Goal: Task Accomplishment & Management: Manage account settings

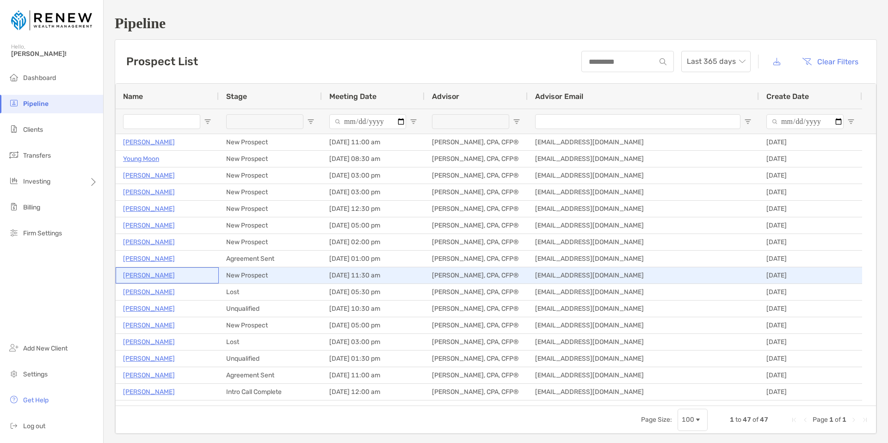
click at [152, 273] on p "[PERSON_NAME]" at bounding box center [149, 276] width 52 height 12
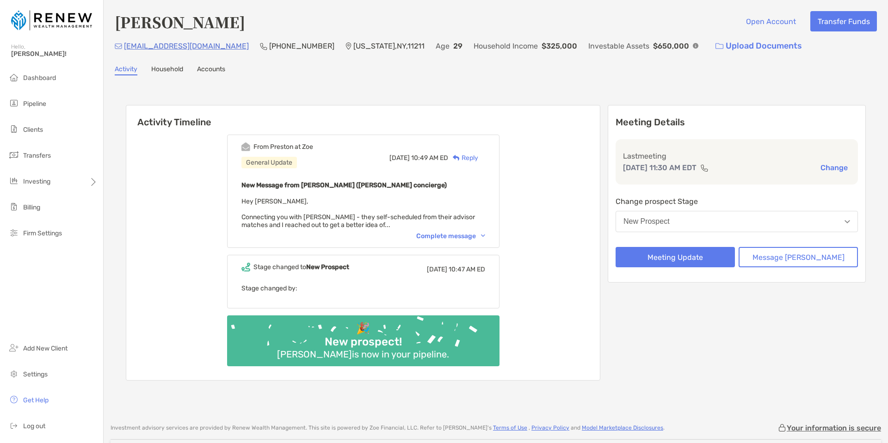
click at [453, 235] on div "Complete message" at bounding box center [450, 236] width 69 height 8
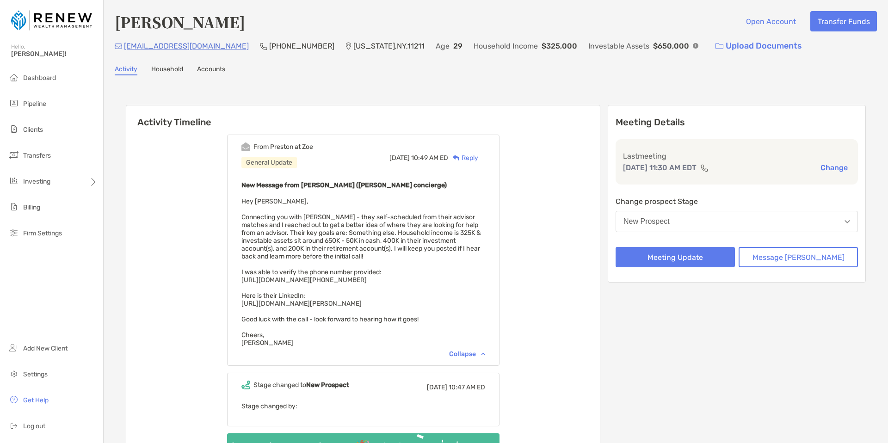
drag, startPoint x: 254, startPoint y: 304, endPoint x: 404, endPoint y: 307, distance: 149.5
click at [404, 307] on div "New Message from [PERSON_NAME] ([PERSON_NAME] concierge) Hey [PERSON_NAME], Con…" at bounding box center [364, 264] width 244 height 168
click at [459, 225] on span "Hey [PERSON_NAME], Connecting you with [PERSON_NAME] - they self-scheduled from…" at bounding box center [362, 272] width 240 height 149
click at [424, 220] on span "Hey [PERSON_NAME], Connecting you with [PERSON_NAME] - they self-scheduled from…" at bounding box center [362, 272] width 240 height 149
click at [693, 260] on button "Meeting Update" at bounding box center [675, 257] width 119 height 20
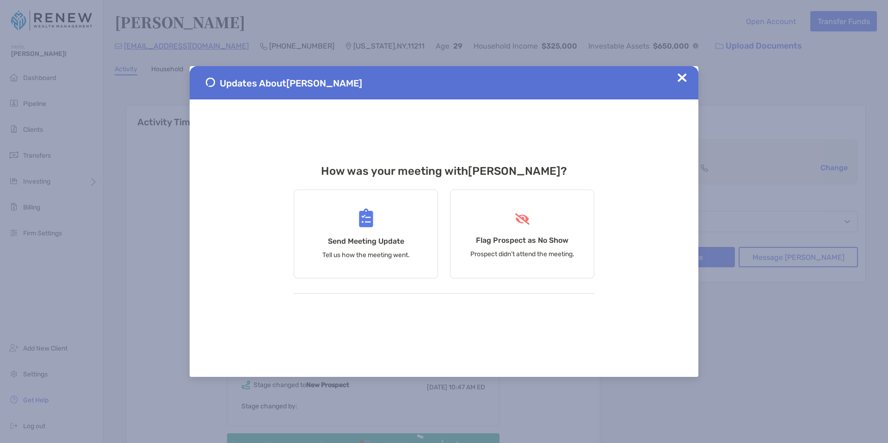
click at [680, 78] on img at bounding box center [682, 77] width 9 height 9
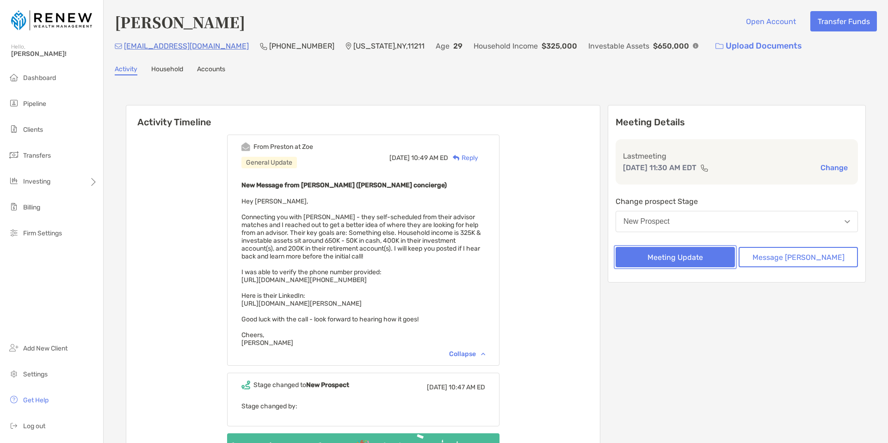
click at [677, 260] on button "Meeting Update" at bounding box center [675, 257] width 119 height 20
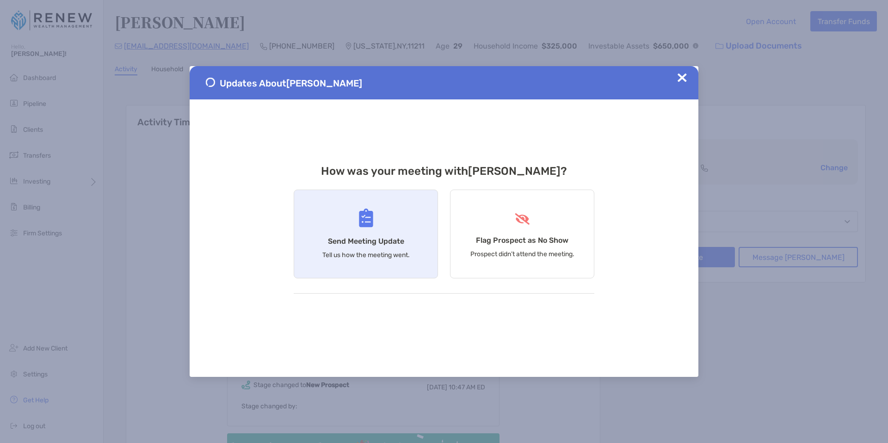
click at [382, 244] on h4 "Send Meeting Update" at bounding box center [366, 241] width 76 height 9
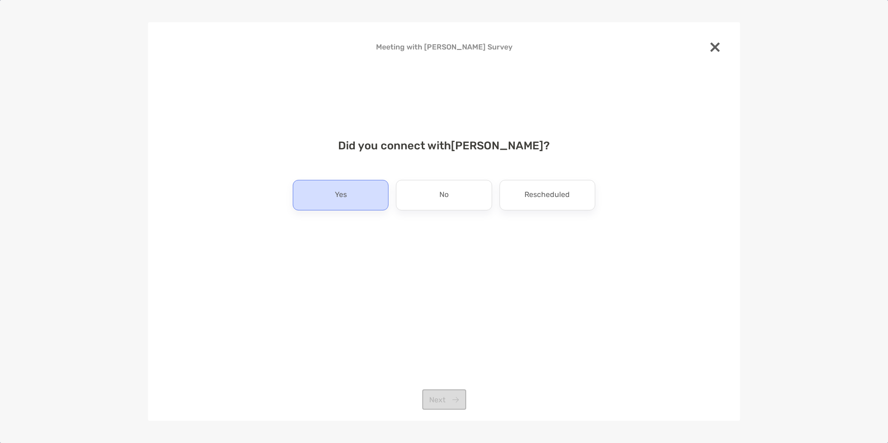
click at [355, 196] on div "Yes" at bounding box center [341, 195] width 96 height 31
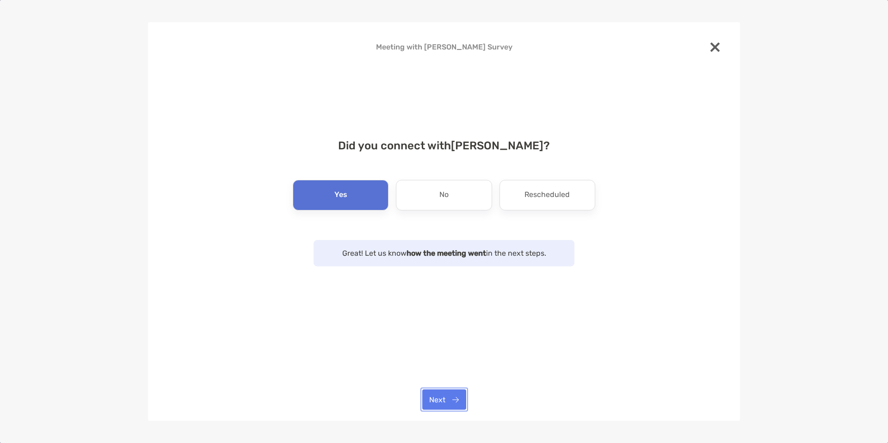
click at [438, 399] on button "Next" at bounding box center [444, 400] width 44 height 20
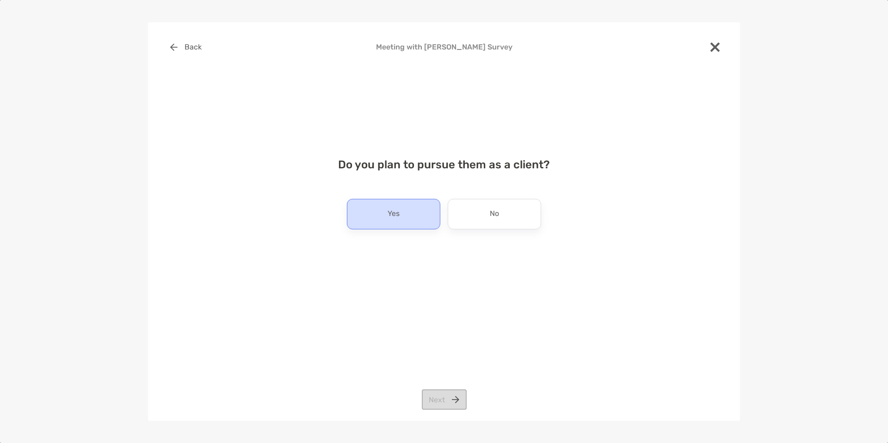
click at [405, 222] on div "Yes" at bounding box center [393, 214] width 93 height 31
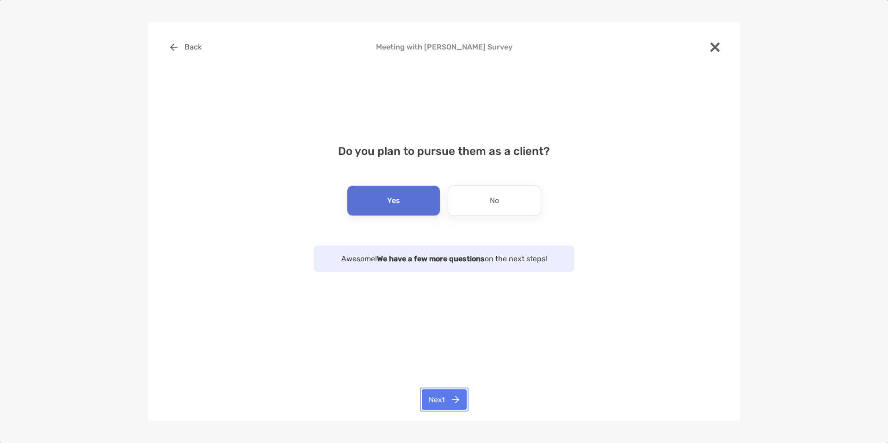
click at [450, 403] on button "Next" at bounding box center [444, 400] width 45 height 20
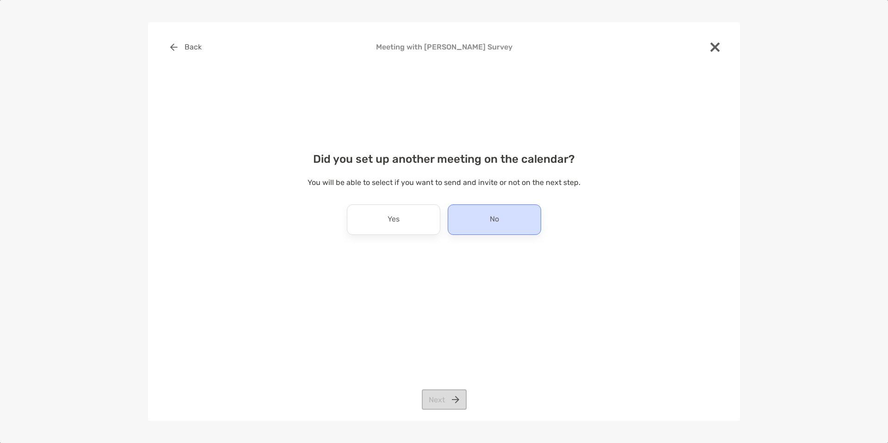
click at [497, 220] on p "No" at bounding box center [494, 219] width 9 height 15
click at [449, 395] on button "Next" at bounding box center [444, 400] width 45 height 20
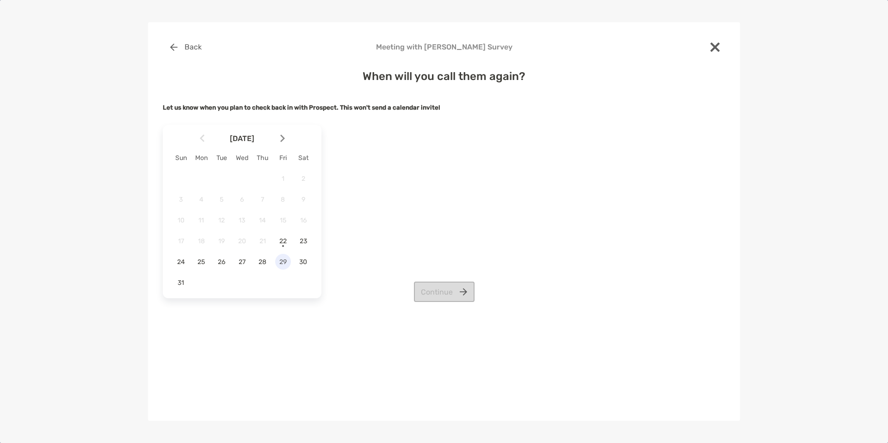
click at [280, 265] on span "29" at bounding box center [283, 262] width 16 height 8
click at [441, 297] on button "Continue" at bounding box center [444, 292] width 61 height 20
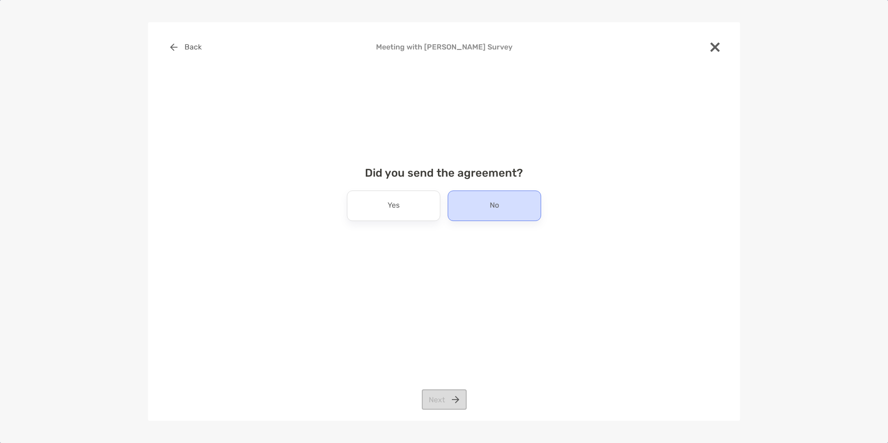
click at [495, 207] on p "No" at bounding box center [494, 206] width 9 height 15
click at [455, 398] on button "Next" at bounding box center [444, 400] width 45 height 20
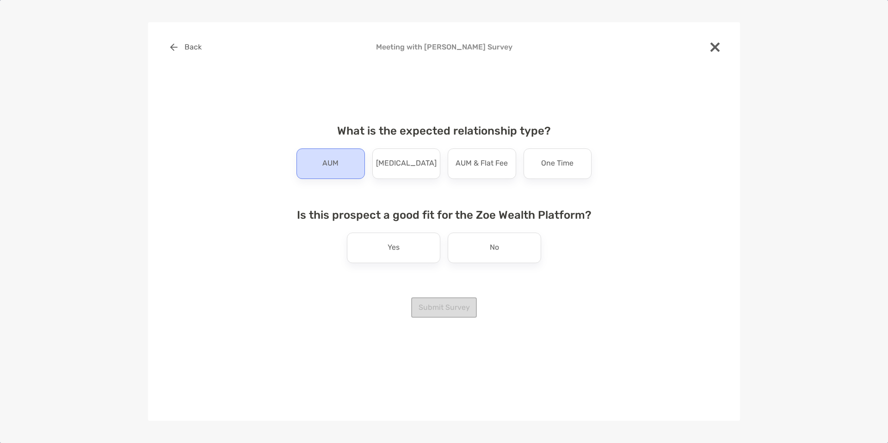
click at [351, 168] on div "AUM" at bounding box center [331, 164] width 68 height 31
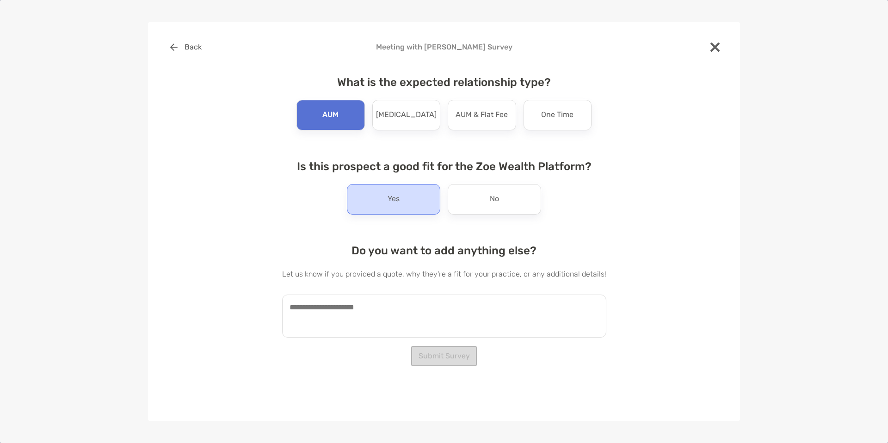
click at [391, 206] on p "Yes" at bounding box center [394, 199] width 12 height 15
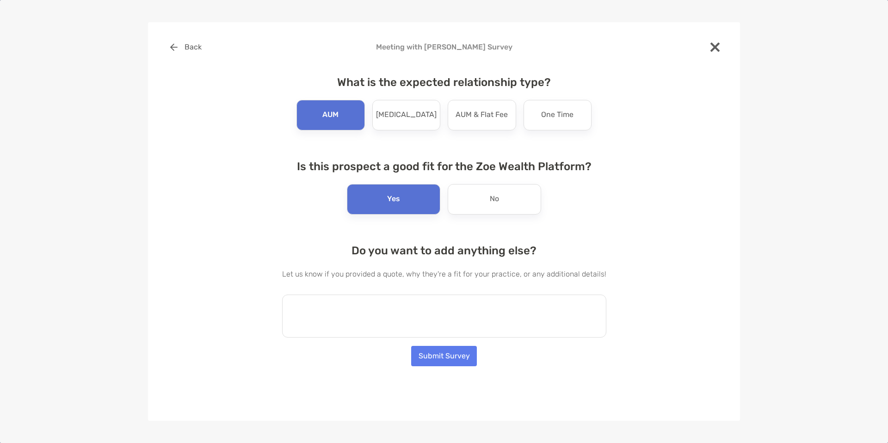
click at [386, 316] on textarea at bounding box center [444, 316] width 324 height 43
type textarea "*"
click at [397, 307] on textarea "**********" at bounding box center [439, 316] width 315 height 43
click at [464, 306] on textarea "**********" at bounding box center [439, 316] width 315 height 43
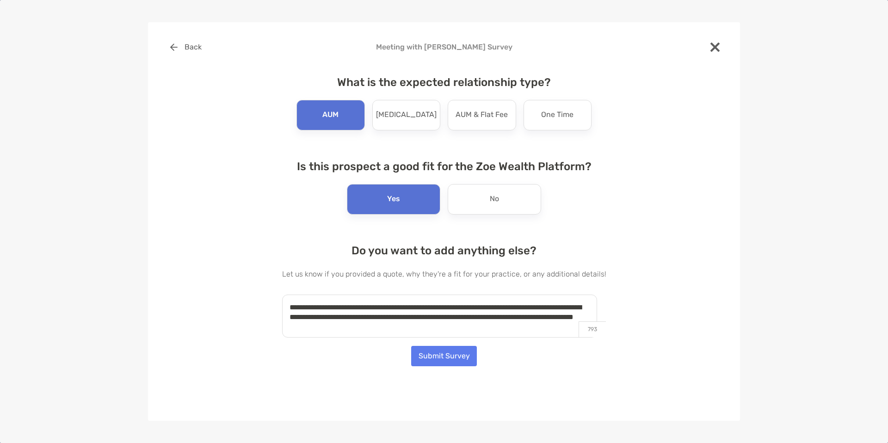
click at [401, 316] on textarea "**********" at bounding box center [439, 316] width 315 height 43
click at [427, 327] on textarea "**********" at bounding box center [439, 316] width 315 height 43
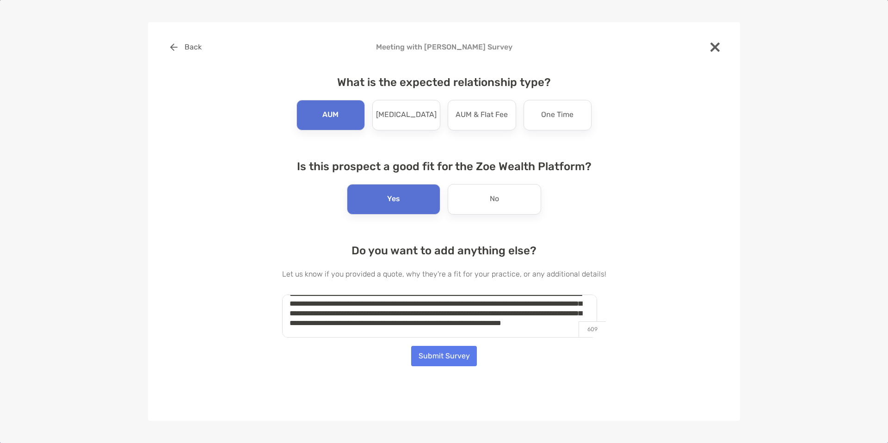
scroll to position [25, 0]
drag, startPoint x: 443, startPoint y: 331, endPoint x: 410, endPoint y: 331, distance: 32.9
click at [410, 331] on textarea "**********" at bounding box center [439, 316] width 315 height 43
drag, startPoint x: 443, startPoint y: 323, endPoint x: 397, endPoint y: 317, distance: 46.1
click at [397, 317] on textarea "**********" at bounding box center [439, 316] width 315 height 43
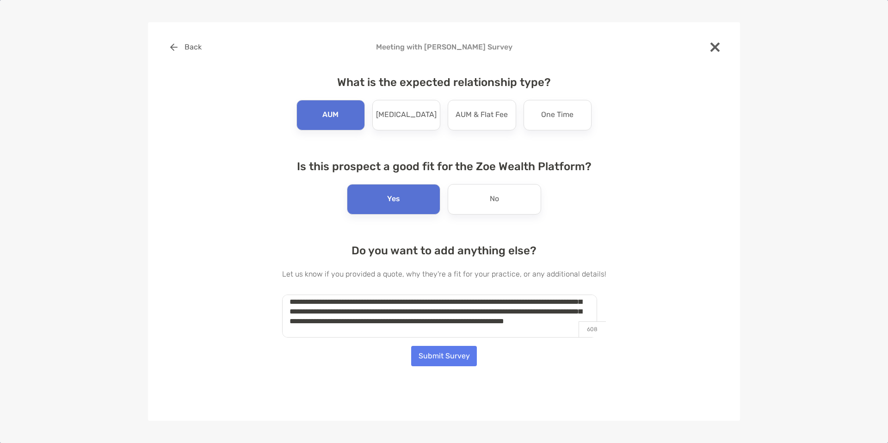
type textarea "**********"
click at [444, 359] on button "Submit Survey" at bounding box center [444, 356] width 66 height 20
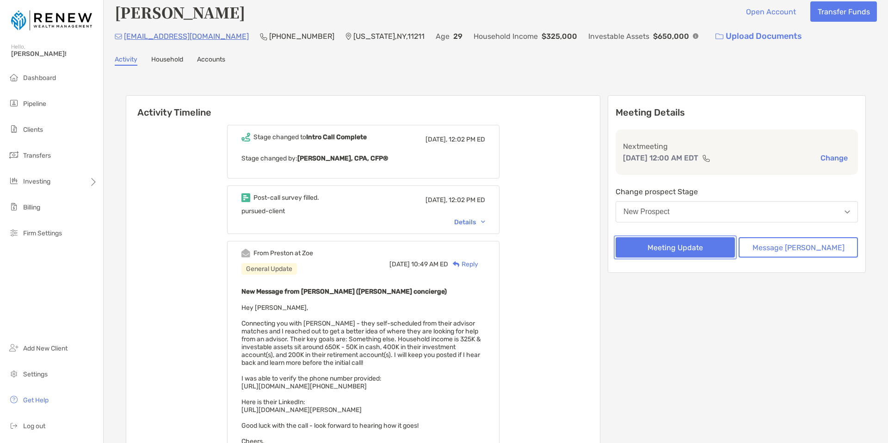
scroll to position [0, 0]
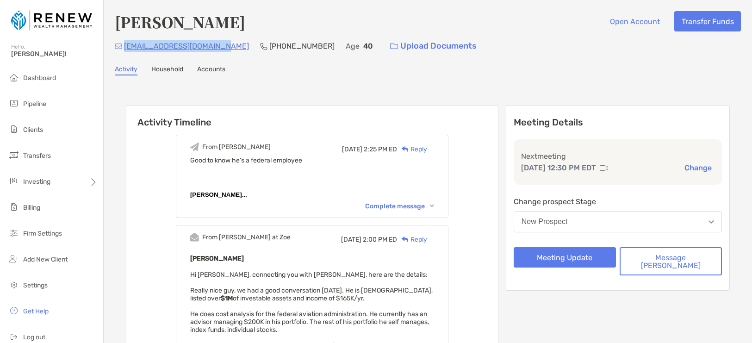
drag, startPoint x: 218, startPoint y: 47, endPoint x: 125, endPoint y: 44, distance: 93.1
click at [125, 44] on div "skip.moedinger@gmail.com (407) 739-8808 Age 40 Upload Documents" at bounding box center [428, 46] width 626 height 20
copy p "skip.moedinger@gmail.com"
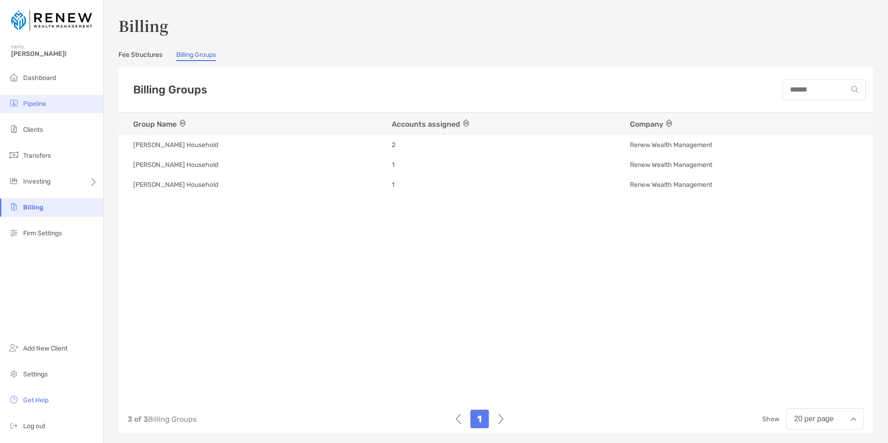
click at [50, 101] on li "Pipeline" at bounding box center [51, 104] width 103 height 19
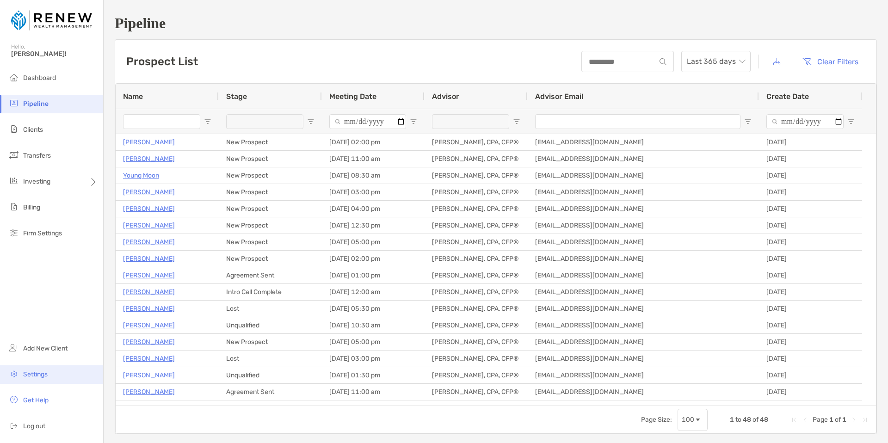
click at [42, 378] on span "Settings" at bounding box center [35, 375] width 25 height 8
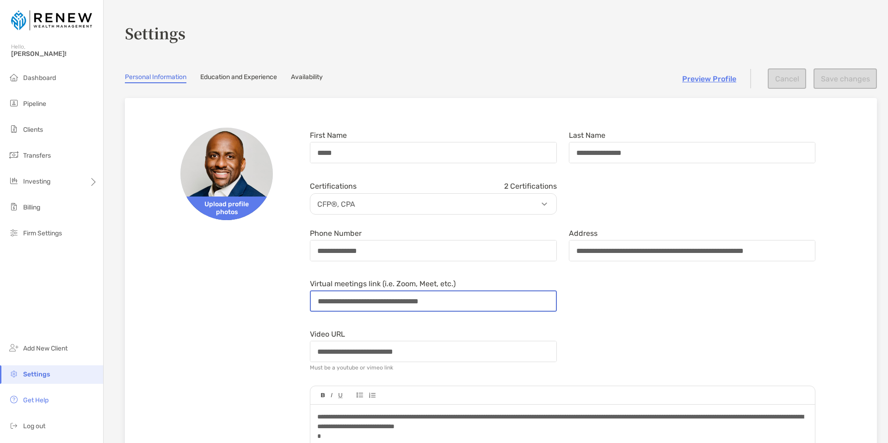
click at [466, 301] on input "**********" at bounding box center [433, 301] width 245 height 19
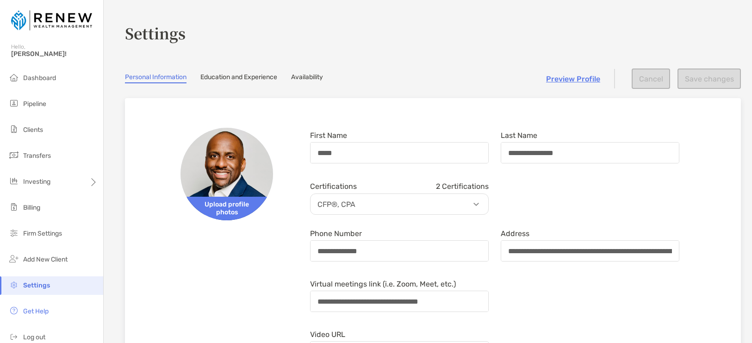
click at [258, 77] on link "Education and Experience" at bounding box center [238, 78] width 77 height 10
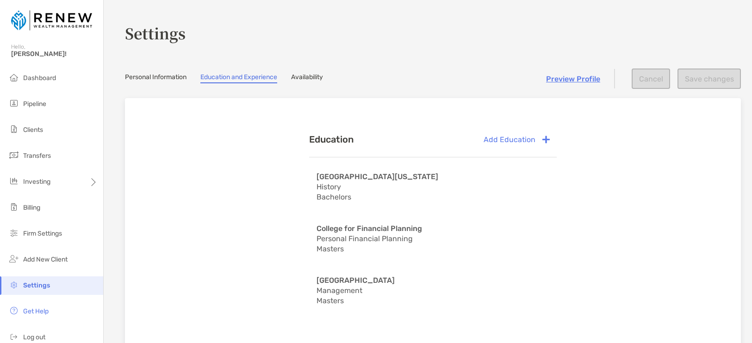
click at [574, 80] on link "Preview Profile" at bounding box center [573, 79] width 54 height 9
